Goal: Transaction & Acquisition: Subscribe to service/newsletter

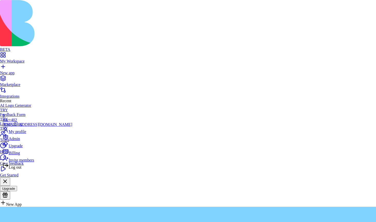
click at [26, 156] on div "Billing" at bounding box center [38, 152] width 70 height 7
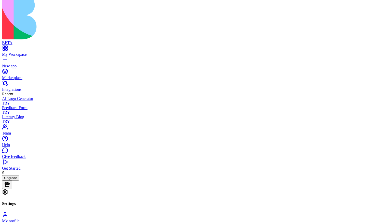
scroll to position [10, 0]
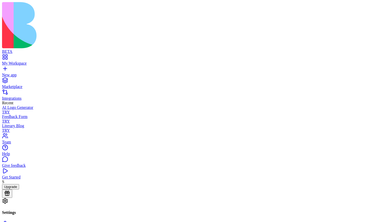
scroll to position [10, 0]
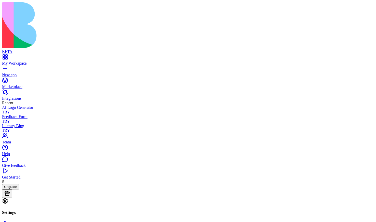
scroll to position [10, 0]
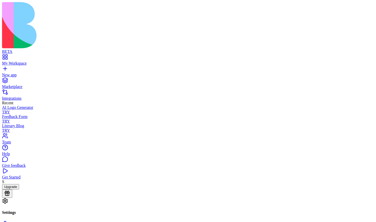
scroll to position [10, 0]
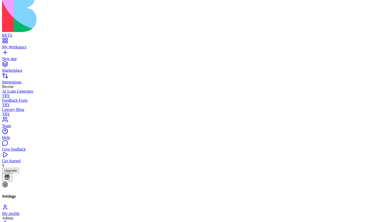
scroll to position [0, 0]
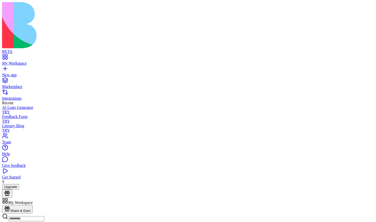
click at [29, 73] on div "New app" at bounding box center [188, 75] width 372 height 5
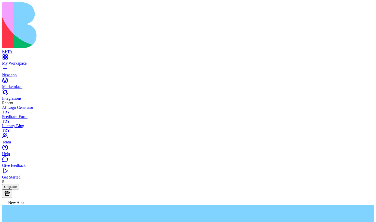
type textarea "**********"
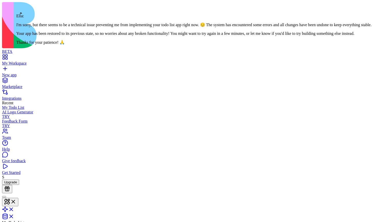
click at [4, 197] on div at bounding box center [4, 197] width 0 height 0
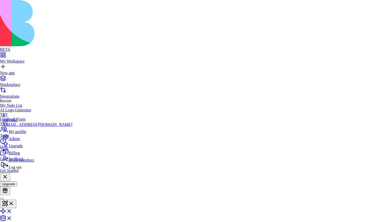
click at [25, 156] on div "Billing" at bounding box center [38, 152] width 70 height 7
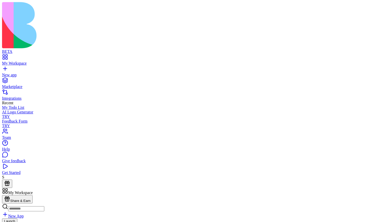
click at [124, 219] on div "Launch" at bounding box center [188, 225] width 372 height 12
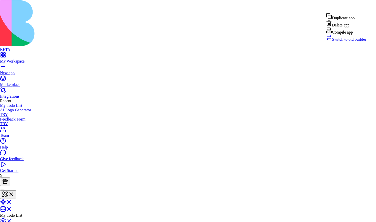
click at [354, 35] on div "Compile app" at bounding box center [346, 31] width 41 height 7
